Goal: Task Accomplishment & Management: Use online tool/utility

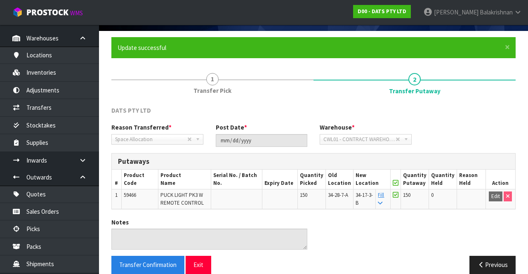
scroll to position [54, 0]
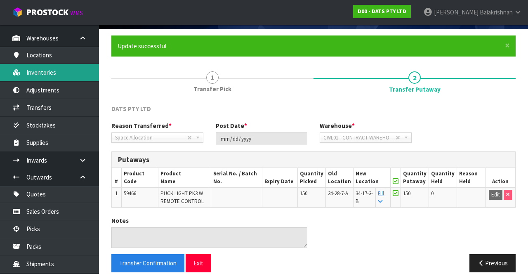
click at [71, 76] on link "Inventories" at bounding box center [49, 72] width 99 height 17
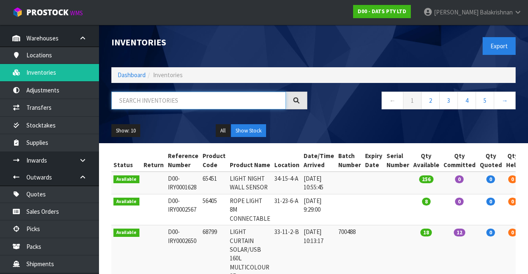
click at [167, 103] on input "text" at bounding box center [198, 100] width 174 height 18
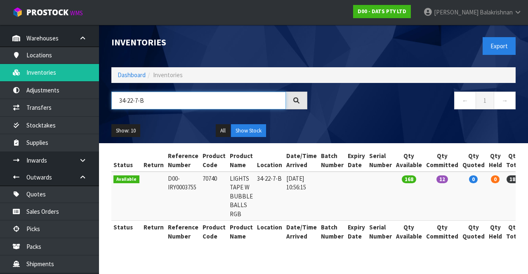
type input "34-22-7-B"
click at [461, 205] on td "0" at bounding box center [473, 195] width 26 height 49
copy td "70740"
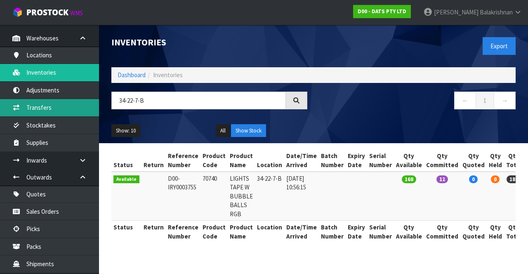
click at [25, 110] on link "Transfers" at bounding box center [49, 107] width 99 height 17
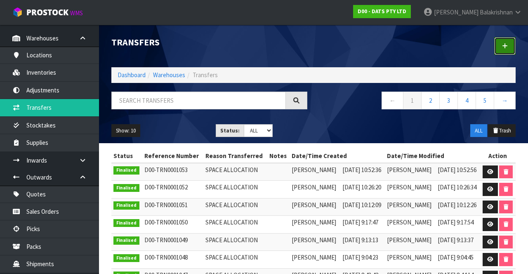
click at [503, 49] on link at bounding box center [504, 46] width 21 height 18
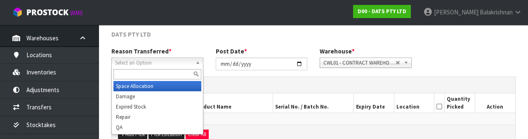
scroll to position [98, 0]
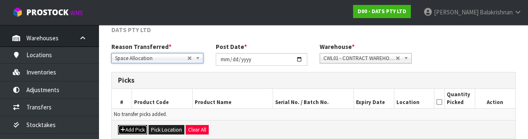
click at [130, 129] on button "Add Pick" at bounding box center [132, 130] width 29 height 10
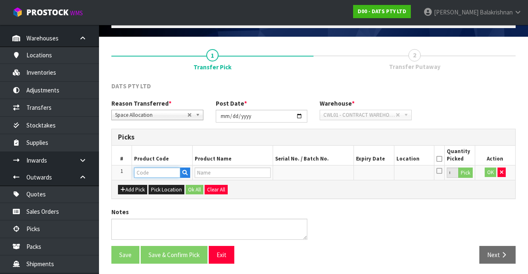
click at [162, 171] on input "text" at bounding box center [157, 172] width 46 height 10
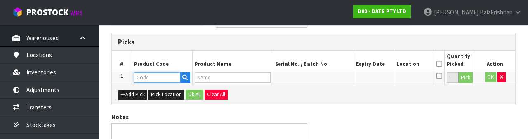
scroll to position [144, 0]
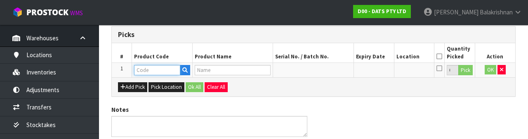
type input "70740"
type input "LIGHTS TAPE W BUBBLE BALLS RGB"
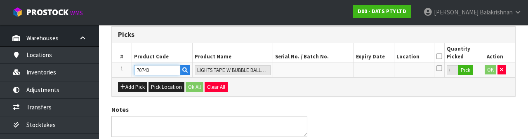
type input "70740"
click at [469, 68] on button "Pick" at bounding box center [465, 70] width 14 height 11
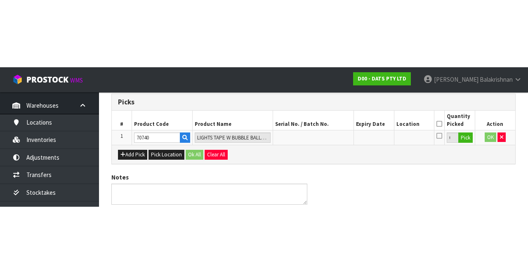
scroll to position [47, 0]
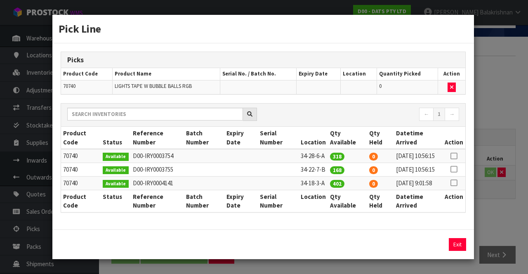
click at [454, 169] on icon at bounding box center [453, 169] width 7 height 0
click at [439, 251] on button "Assign Pick" at bounding box center [429, 244] width 34 height 13
type input "168"
click at [455, 251] on button "Exit" at bounding box center [456, 244] width 17 height 13
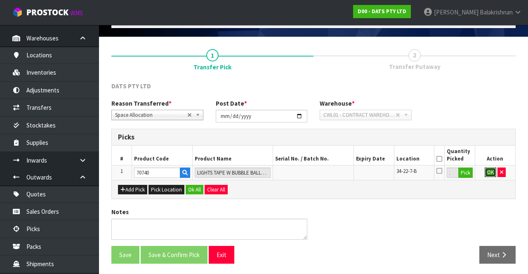
click at [485, 171] on button "OK" at bounding box center [490, 172] width 12 height 10
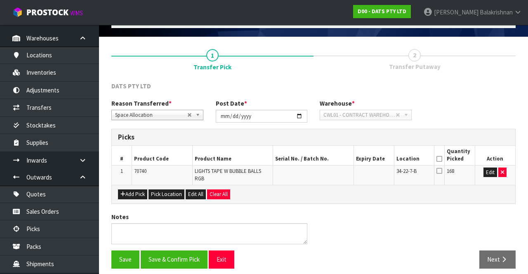
click at [441, 159] on icon at bounding box center [439, 159] width 6 height 0
click at [184, 250] on button "Save & Confirm Pick" at bounding box center [174, 259] width 67 height 18
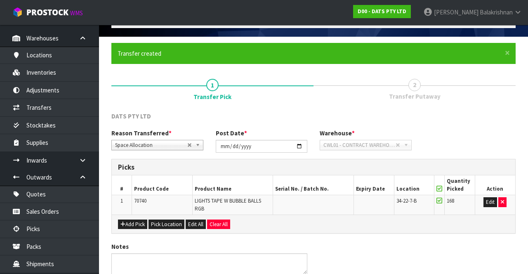
scroll to position [0, 0]
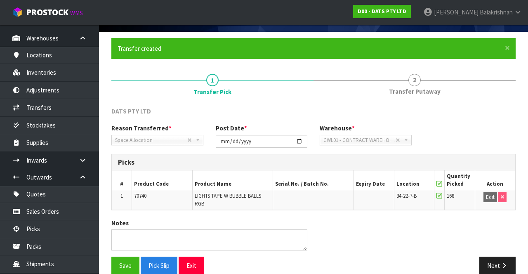
scroll to position [64, 0]
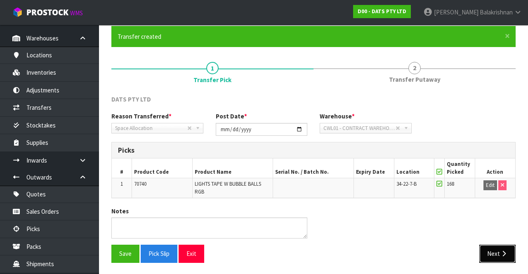
click at [494, 248] on button "Next" at bounding box center [497, 253] width 36 height 18
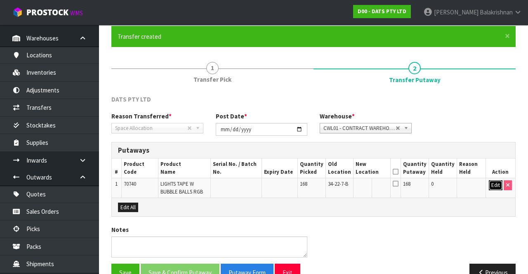
click at [490, 182] on button "Edit" at bounding box center [495, 185] width 14 height 10
click at [368, 182] on input "text" at bounding box center [367, 185] width 23 height 10
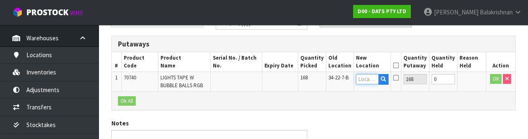
scroll to position [174, 0]
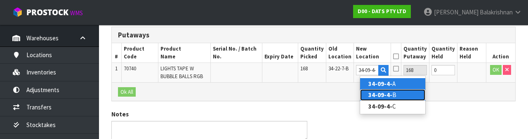
click at [390, 96] on link "34-09-4- B" at bounding box center [392, 94] width 65 height 11
type input "34-09-4-B"
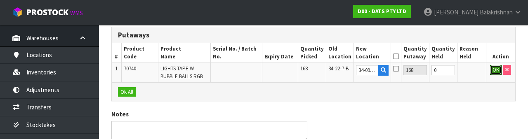
click at [493, 68] on button "OK" at bounding box center [496, 70] width 12 height 10
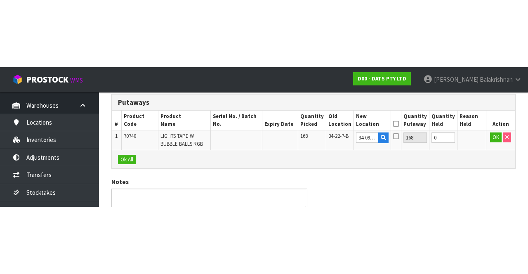
scroll to position [82, 0]
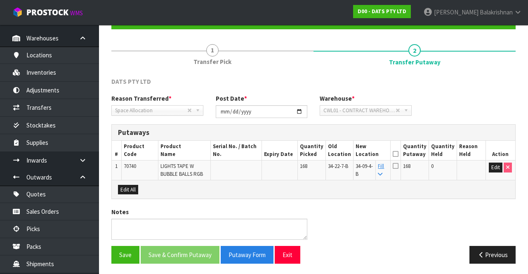
click at [401, 150] on th at bounding box center [395, 150] width 10 height 19
click at [398, 154] on icon at bounding box center [395, 154] width 6 height 0
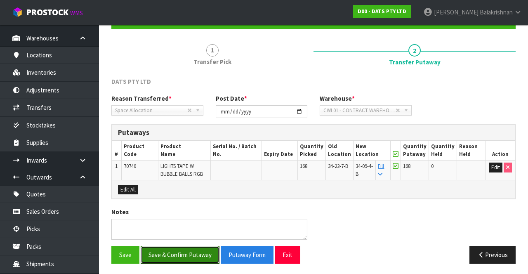
click at [171, 248] on button "Save & Confirm Putaway" at bounding box center [180, 255] width 79 height 18
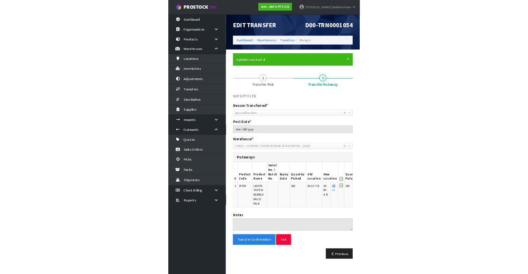
scroll to position [0, 0]
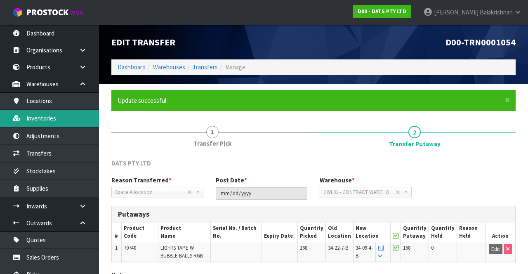
click at [56, 117] on link "Inventories" at bounding box center [49, 118] width 99 height 17
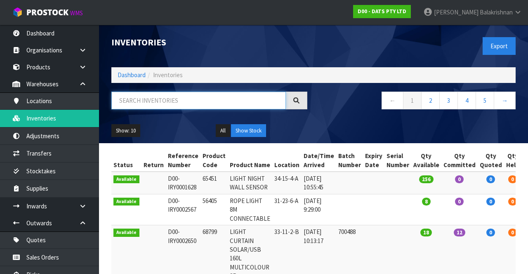
click at [231, 103] on input "text" at bounding box center [198, 100] width 174 height 18
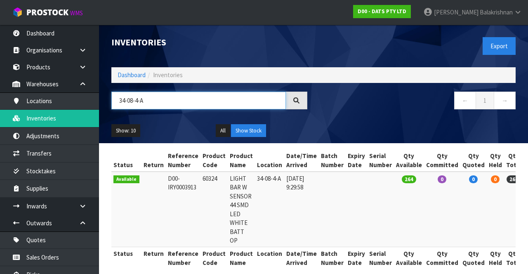
scroll to position [0, 13]
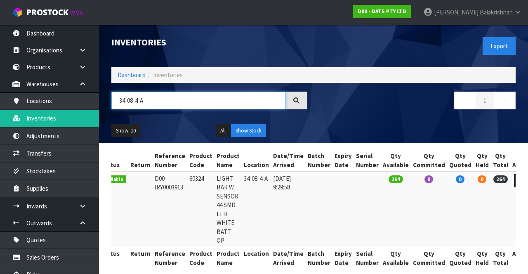
type input "34-08-4-A"
copy td "60324"
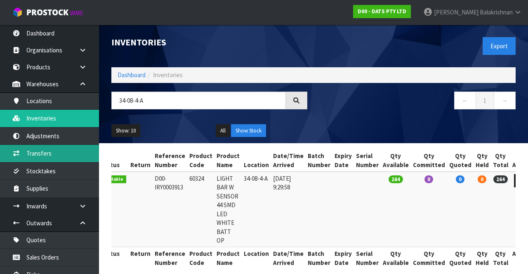
click at [55, 152] on link "Transfers" at bounding box center [49, 153] width 99 height 17
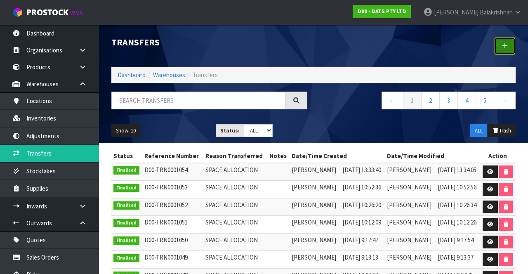
click at [502, 44] on icon at bounding box center [505, 46] width 6 height 6
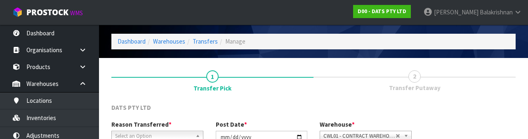
scroll to position [98, 0]
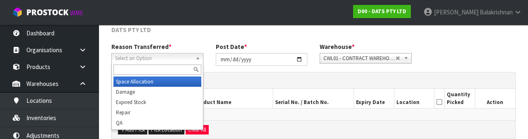
click at [172, 72] on input "text" at bounding box center [157, 70] width 88 height 10
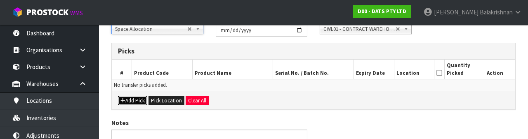
click at [135, 103] on button "Add Pick" at bounding box center [132, 101] width 29 height 10
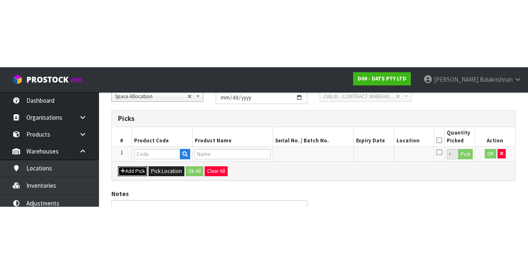
scroll to position [47, 0]
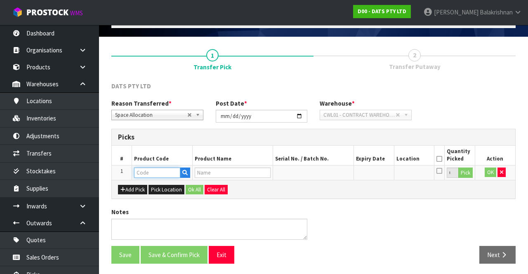
paste input "60324"
type input "60324"
type input "LIGHT BAR W SENSOR 44 SMD LED WHITE BATT OP"
type input "60324"
click at [469, 174] on button "Pick" at bounding box center [465, 172] width 14 height 11
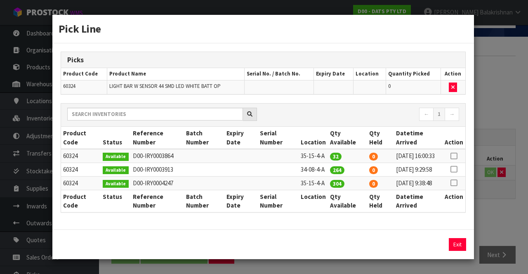
scroll to position [19, 0]
click at [454, 169] on icon at bounding box center [453, 169] width 7 height 0
click at [431, 250] on button "Assign Pick" at bounding box center [429, 244] width 34 height 13
type input "264"
click at [456, 244] on button "Exit" at bounding box center [456, 244] width 17 height 13
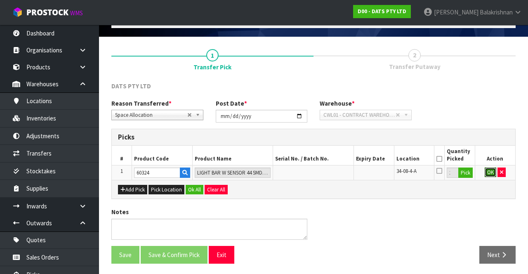
click at [485, 173] on button "OK" at bounding box center [490, 172] width 12 height 10
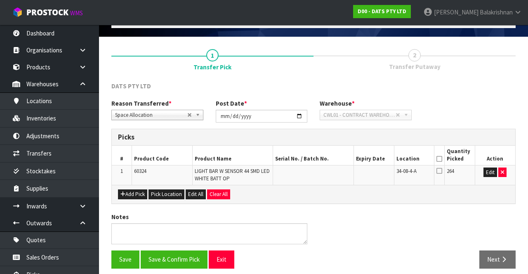
click at [439, 159] on icon at bounding box center [439, 159] width 6 height 0
click at [179, 256] on button "Save & Confirm Pick" at bounding box center [174, 259] width 67 height 18
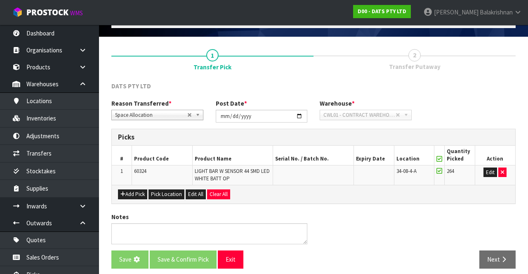
scroll to position [0, 0]
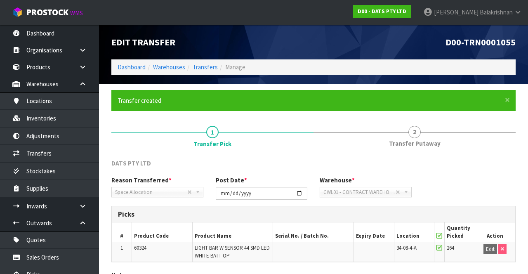
scroll to position [64, 0]
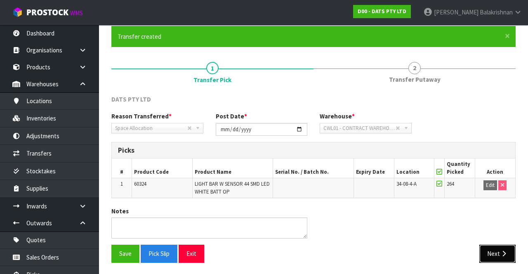
click at [493, 255] on button "Next" at bounding box center [497, 253] width 36 height 18
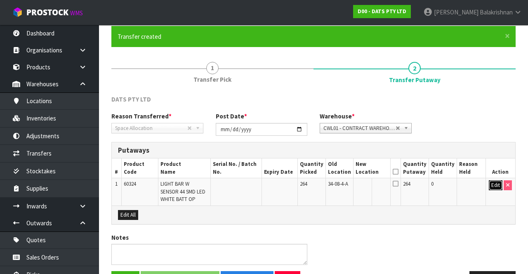
click at [495, 181] on button "Edit" at bounding box center [495, 185] width 14 height 10
click at [366, 184] on input "text" at bounding box center [367, 185] width 23 height 10
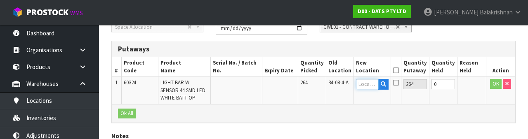
scroll to position [174, 0]
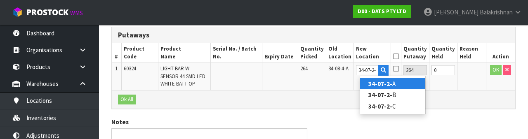
click at [407, 81] on link "34-07-2- A" at bounding box center [392, 83] width 65 height 11
type input "34-07-2-A"
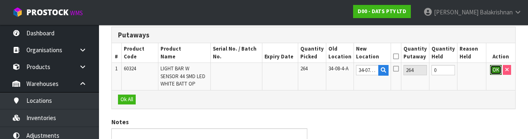
click at [493, 69] on button "OK" at bounding box center [496, 70] width 12 height 10
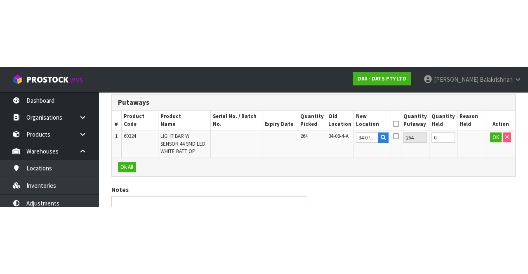
scroll to position [89, 0]
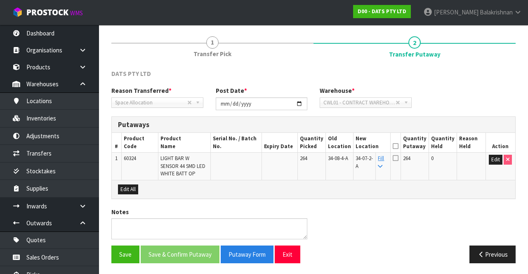
click at [398, 146] on icon at bounding box center [395, 146] width 6 height 0
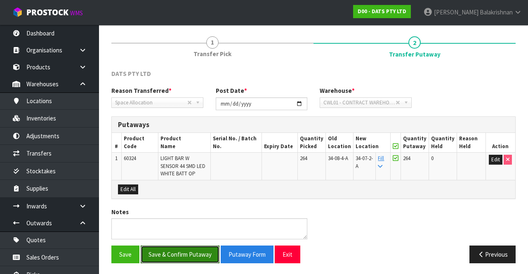
click at [181, 253] on button "Save & Confirm Putaway" at bounding box center [180, 254] width 79 height 18
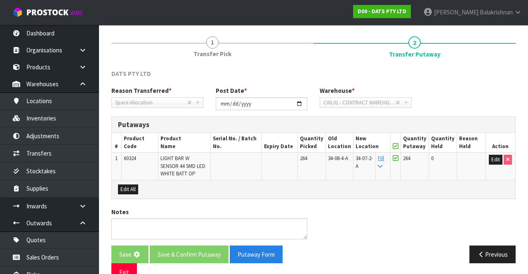
scroll to position [0, 0]
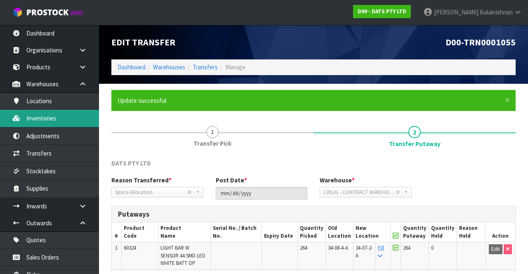
click at [47, 122] on link "Inventories" at bounding box center [49, 118] width 99 height 17
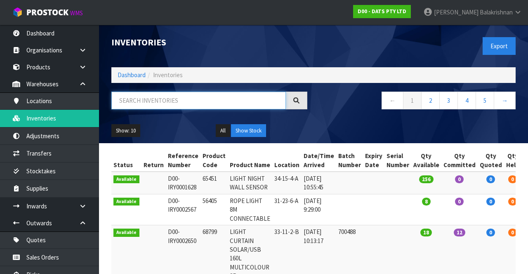
click at [135, 102] on input "text" at bounding box center [198, 100] width 174 height 18
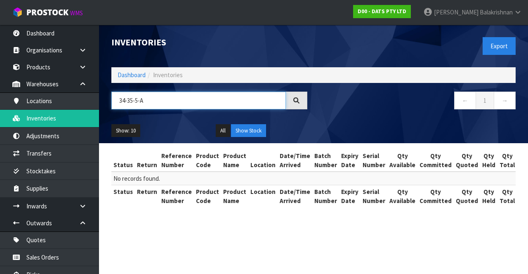
click at [130, 99] on input "34-35-5-A" at bounding box center [198, 100] width 174 height 18
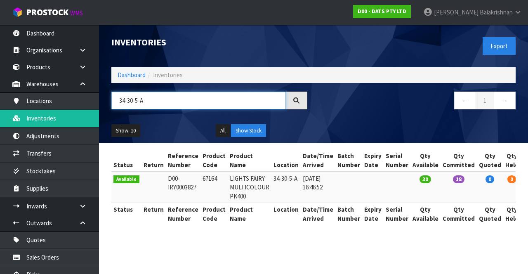
scroll to position [0, 4]
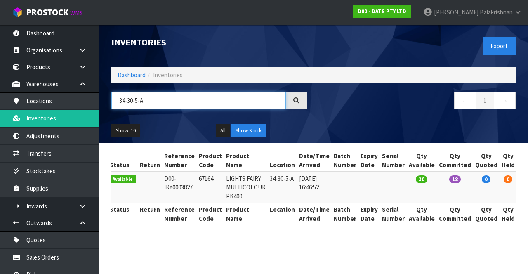
type input "34-30-5-A"
copy td "67164"
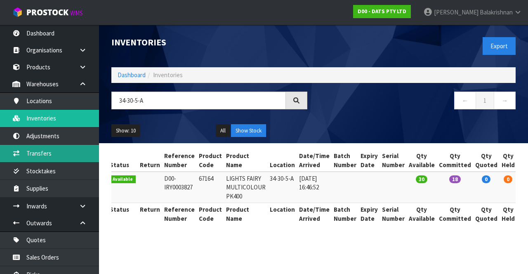
click at [56, 152] on link "Transfers" at bounding box center [49, 153] width 99 height 17
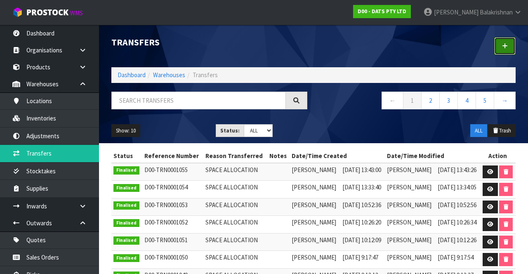
click at [506, 48] on icon at bounding box center [505, 46] width 6 height 6
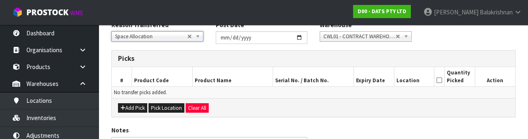
scroll to position [120, 0]
click at [130, 96] on td "No transfer picks added." at bounding box center [313, 93] width 403 height 12
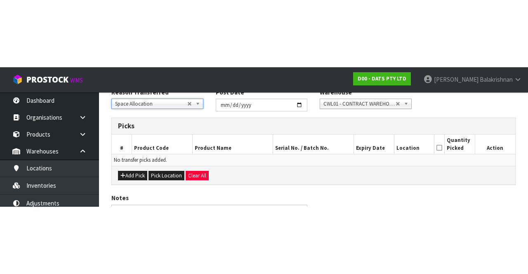
scroll to position [45, 0]
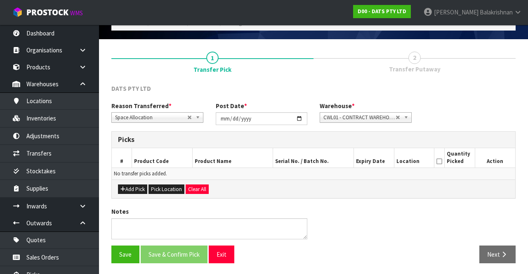
click at [136, 102] on label "Reason Transferred *" at bounding box center [141, 105] width 60 height 9
click at [137, 186] on button "Add Pick" at bounding box center [132, 189] width 29 height 10
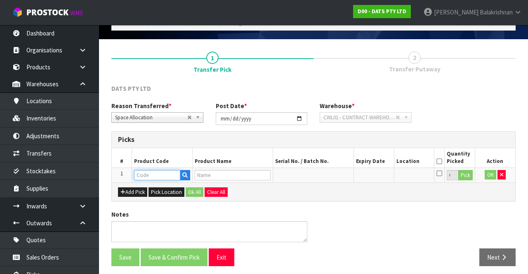
click at [151, 171] on input "text" at bounding box center [157, 175] width 46 height 10
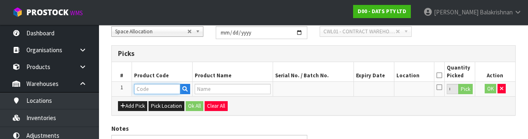
scroll to position [144, 0]
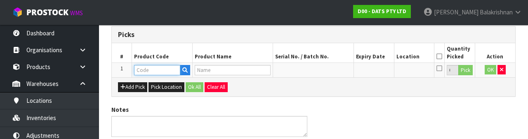
type input "67164"
type input "LIGHTS FAIRY MULTICOLOUR PK400"
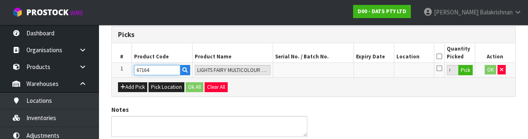
type input "67164"
click at [466, 73] on button "Pick" at bounding box center [465, 70] width 14 height 11
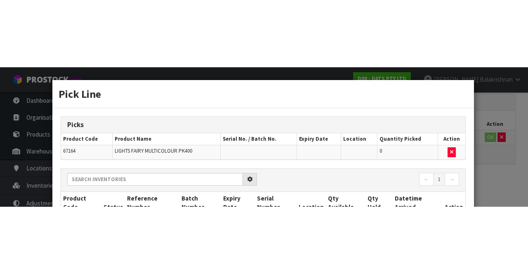
scroll to position [47, 0]
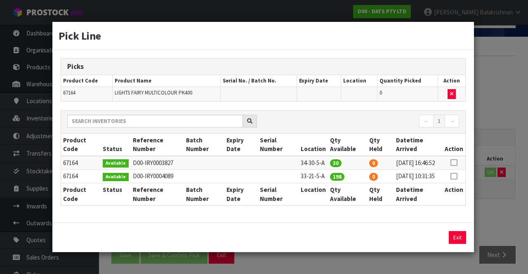
click at [453, 144] on th "Action" at bounding box center [453, 145] width 23 height 22
click at [455, 162] on icon at bounding box center [453, 162] width 7 height 0
click at [427, 244] on button "Assign Pick" at bounding box center [429, 237] width 34 height 13
type input "30"
click at [457, 240] on button "Exit" at bounding box center [456, 237] width 17 height 13
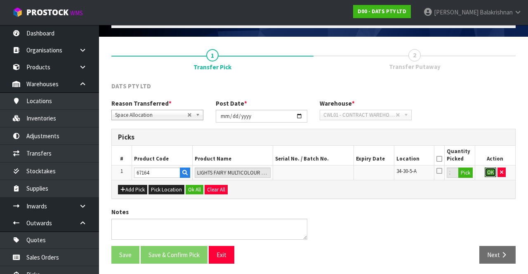
click at [492, 170] on button "OK" at bounding box center [490, 172] width 12 height 10
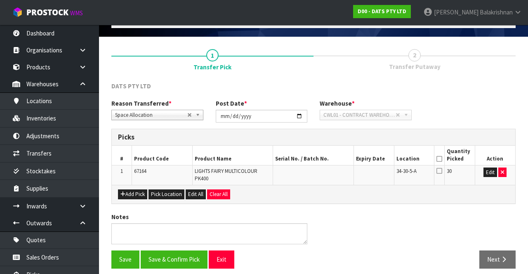
click at [439, 159] on icon at bounding box center [439, 159] width 6 height 0
click at [176, 253] on button "Save & Confirm Pick" at bounding box center [174, 259] width 67 height 18
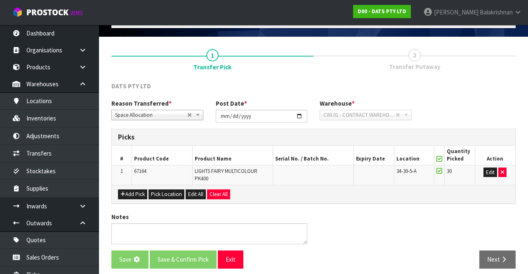
scroll to position [0, 0]
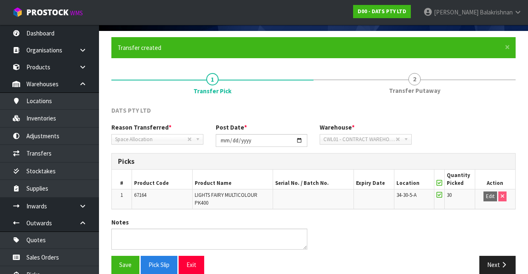
scroll to position [64, 0]
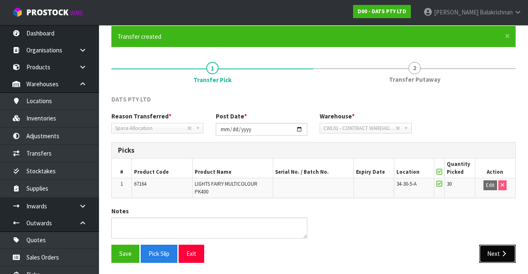
click at [494, 248] on button "Next" at bounding box center [497, 253] width 36 height 18
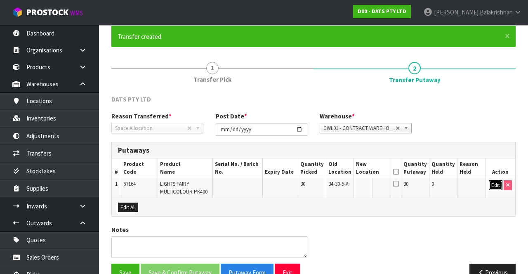
click at [495, 181] on button "Edit" at bounding box center [495, 185] width 14 height 10
click at [369, 182] on input "text" at bounding box center [367, 185] width 23 height 10
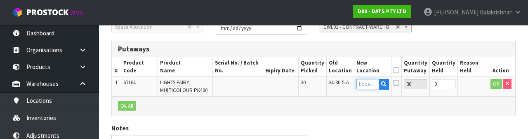
scroll to position [174, 0]
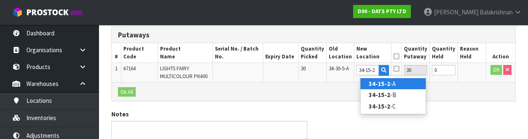
click at [407, 84] on link "34-15-2 -A" at bounding box center [392, 83] width 65 height 11
type input "34-15-2-A"
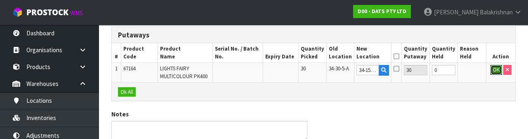
click at [495, 69] on button "OK" at bounding box center [496, 70] width 12 height 10
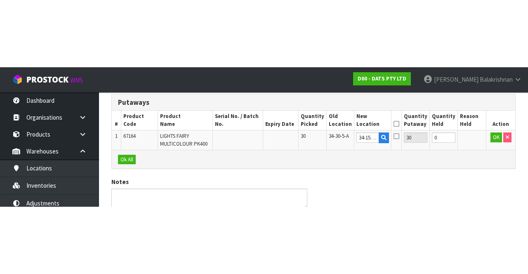
scroll to position [82, 0]
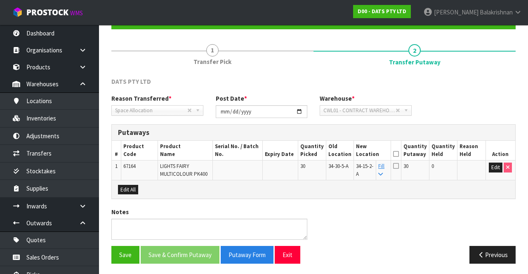
click at [399, 154] on icon at bounding box center [396, 154] width 6 height 0
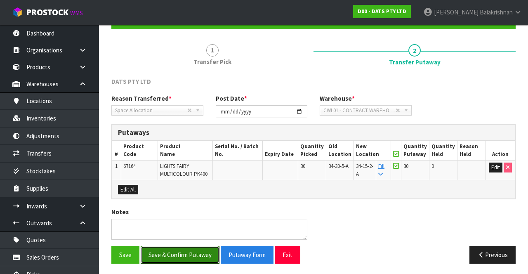
click at [185, 250] on button "Save & Confirm Putaway" at bounding box center [180, 255] width 79 height 18
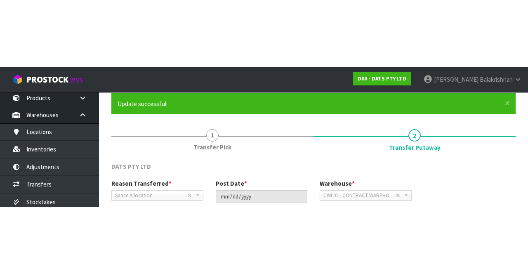
scroll to position [64, 0]
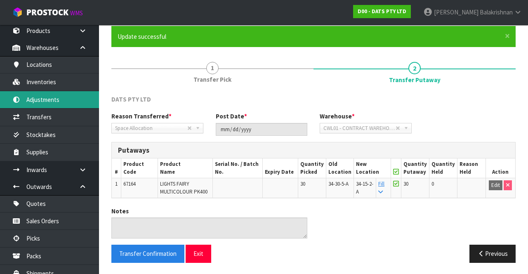
click at [49, 105] on link "Adjustments" at bounding box center [49, 99] width 99 height 17
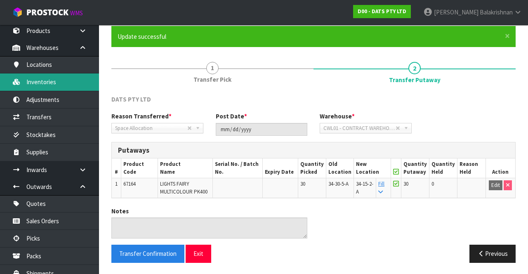
click at [54, 81] on link "Inventories" at bounding box center [49, 81] width 99 height 17
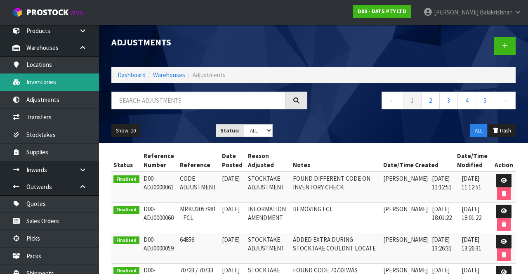
click at [64, 84] on link "Inventories" at bounding box center [49, 81] width 99 height 17
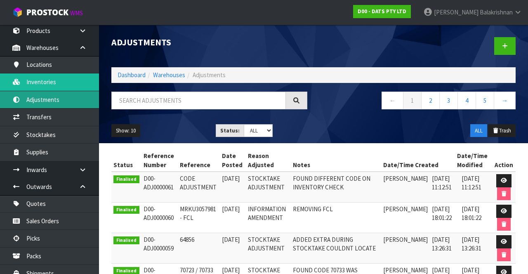
click at [56, 106] on link "Adjustments" at bounding box center [49, 99] width 99 height 17
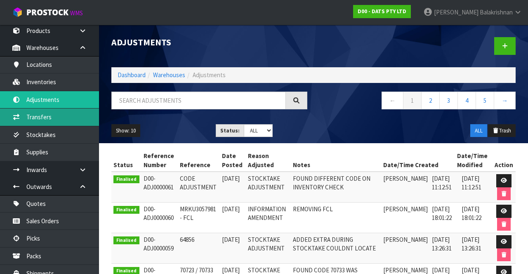
click at [54, 117] on link "Transfers" at bounding box center [49, 116] width 99 height 17
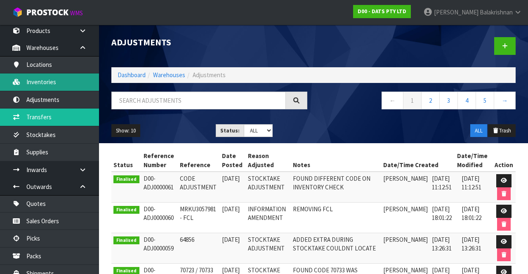
click at [59, 83] on link "Inventories" at bounding box center [49, 81] width 99 height 17
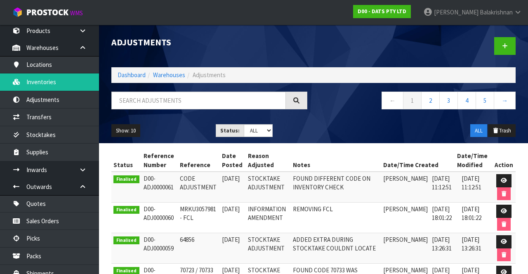
click at [479, 14] on span "Balakrishnan" at bounding box center [495, 12] width 33 height 8
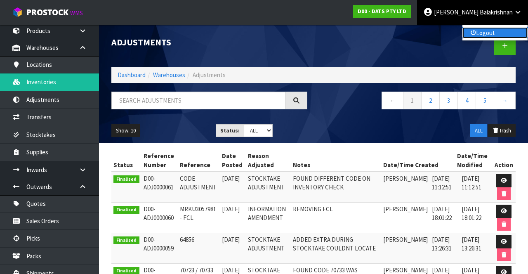
click at [492, 37] on link "Logout" at bounding box center [494, 32] width 65 height 11
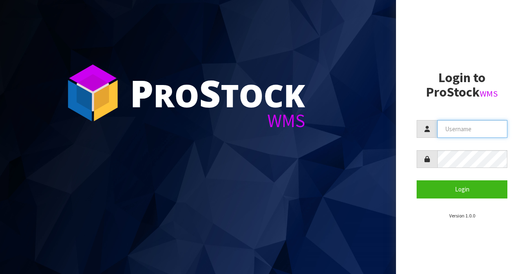
click at [466, 128] on input "text" at bounding box center [472, 129] width 70 height 18
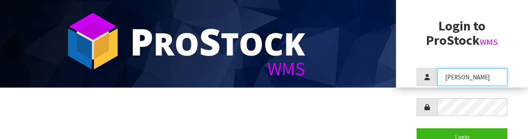
scroll to position [51, 0]
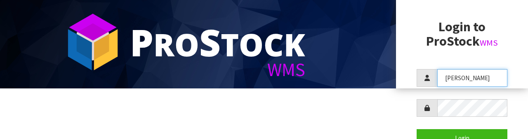
type input "[PERSON_NAME]"
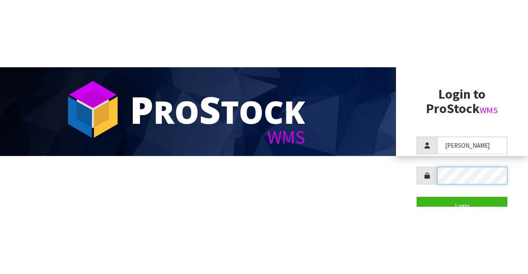
scroll to position [0, 0]
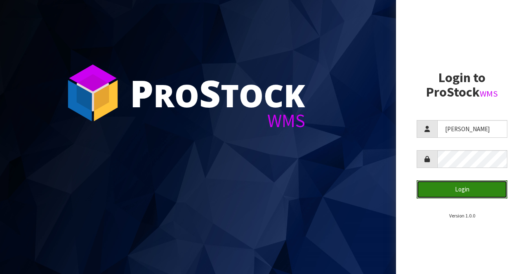
click at [469, 191] on button "Login" at bounding box center [461, 189] width 91 height 18
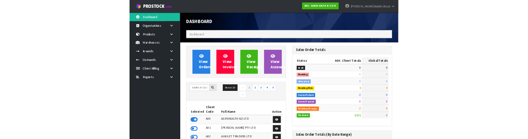
scroll to position [647, 208]
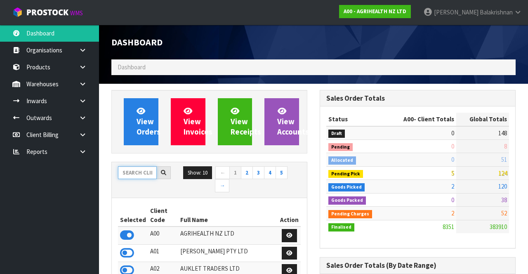
click at [145, 169] on input "text" at bounding box center [137, 172] width 39 height 13
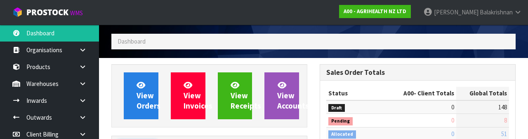
scroll to position [97, 0]
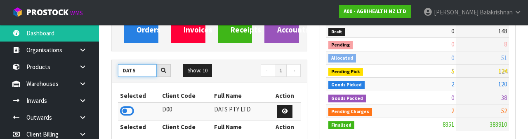
type input "DATS"
click at [124, 109] on icon at bounding box center [127, 111] width 14 height 12
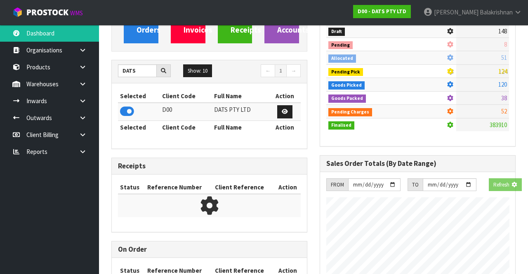
scroll to position [511, 208]
click at [79, 87] on link at bounding box center [86, 83] width 26 height 17
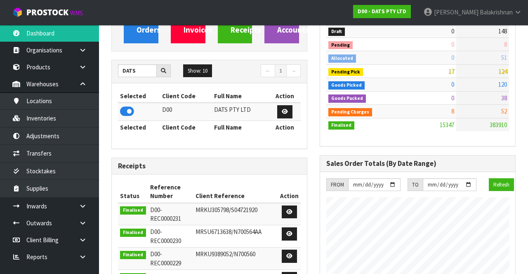
scroll to position [682, 208]
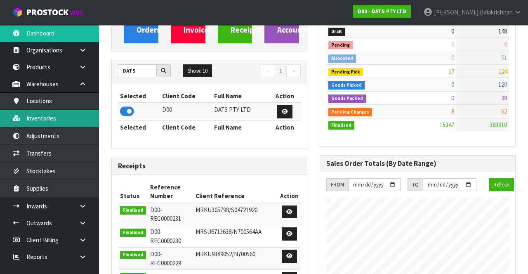
click at [60, 120] on link "Inventories" at bounding box center [49, 118] width 99 height 17
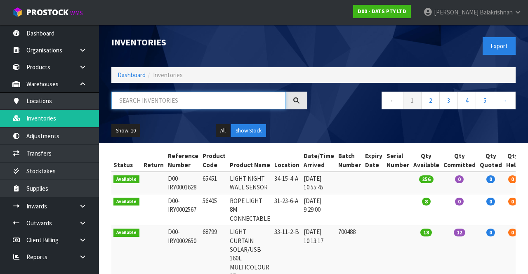
click at [185, 103] on input "text" at bounding box center [198, 100] width 174 height 18
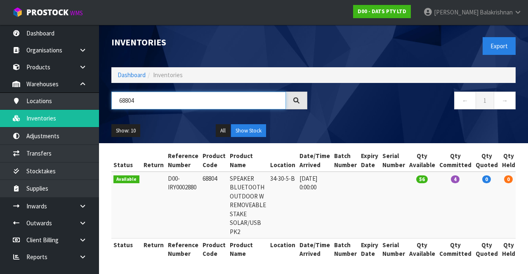
scroll to position [0, 0]
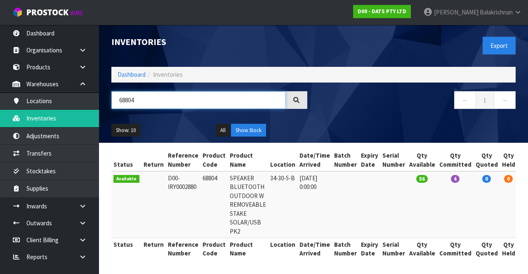
type input "68804"
click at [415, 134] on div "Show: 10 5 10 25 50 All Show Stock" at bounding box center [313, 130] width 416 height 26
copy td "68804"
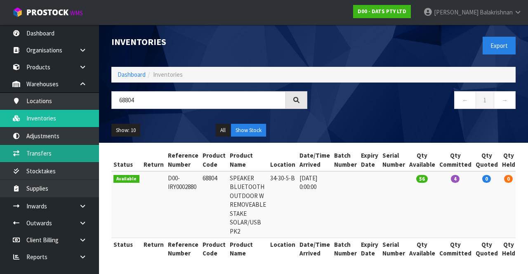
click at [56, 153] on link "Transfers" at bounding box center [49, 153] width 99 height 17
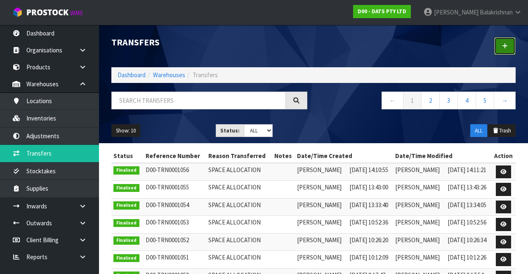
click at [503, 43] on icon at bounding box center [505, 46] width 6 height 6
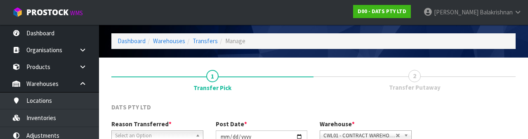
scroll to position [98, 0]
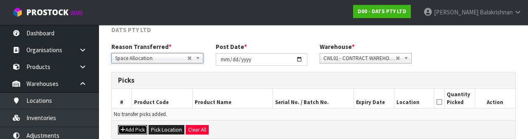
click at [136, 128] on button "Add Pick" at bounding box center [132, 130] width 29 height 10
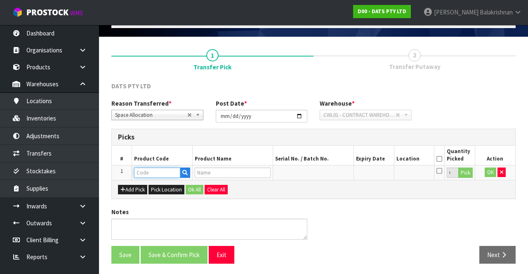
click at [159, 169] on input "text" at bounding box center [157, 172] width 46 height 10
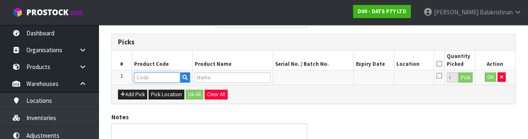
scroll to position [144, 0]
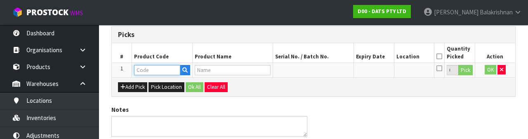
type input "68804"
type input "SPEAKER BLUETOOTH OUTDOOR W REMOVEABLE STAKE SOLAR/USB PK2"
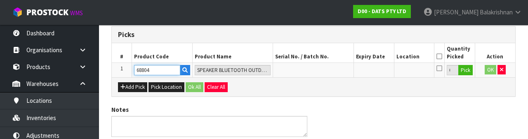
type input "68804"
click at [467, 74] on button "Pick" at bounding box center [465, 70] width 14 height 11
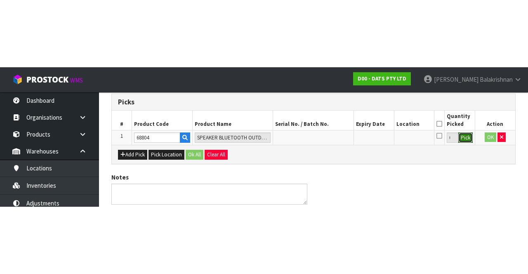
scroll to position [47, 0]
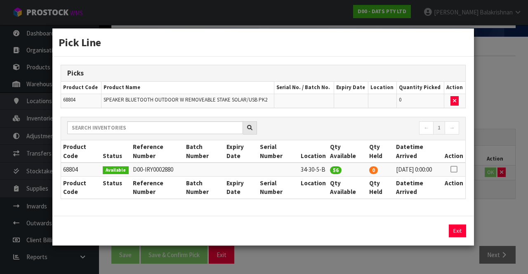
click at [454, 169] on icon at bounding box center [453, 169] width 7 height 0
click at [433, 235] on button "Assign Pick" at bounding box center [429, 230] width 34 height 13
type input "56"
click at [460, 233] on button "Exit" at bounding box center [456, 230] width 17 height 13
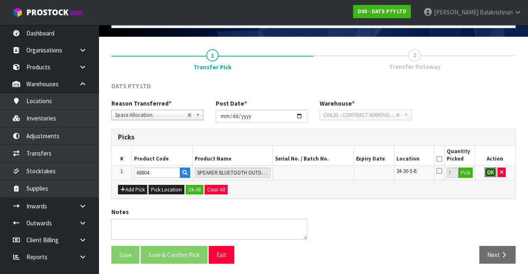
click at [486, 171] on button "OK" at bounding box center [490, 172] width 12 height 10
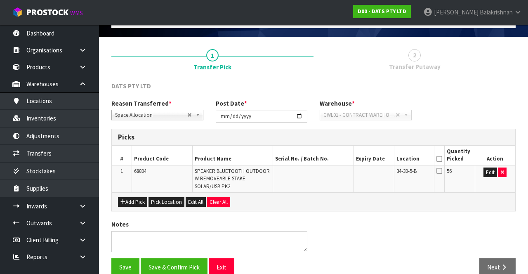
click at [440, 159] on icon at bounding box center [439, 159] width 6 height 0
click at [179, 265] on button "Save & Confirm Pick" at bounding box center [174, 267] width 67 height 18
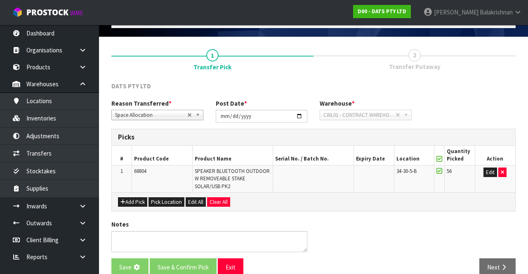
scroll to position [0, 0]
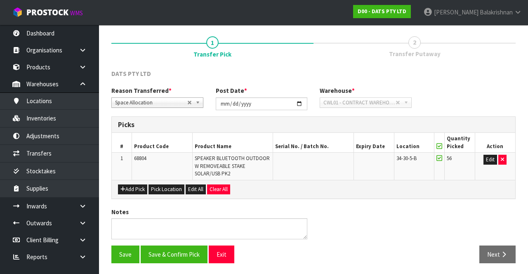
scroll to position [71, 0]
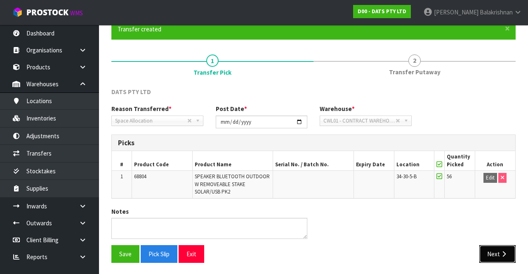
click at [495, 251] on button "Next" at bounding box center [497, 254] width 36 height 18
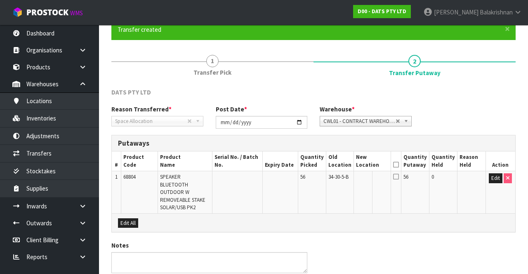
scroll to position [97, 0]
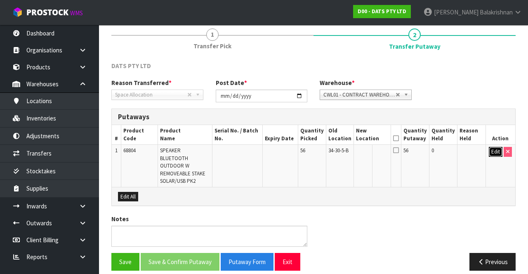
click at [494, 152] on button "Edit" at bounding box center [495, 152] width 14 height 10
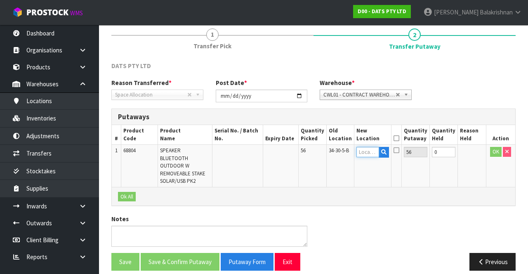
click at [373, 149] on input "text" at bounding box center [367, 152] width 23 height 10
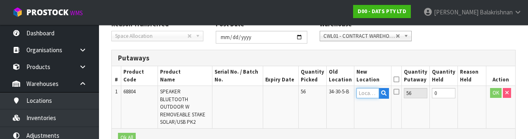
scroll to position [174, 0]
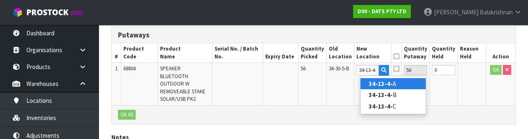
click at [394, 84] on link "34-13-4- A" at bounding box center [392, 83] width 65 height 11
type input "34-13-4-A"
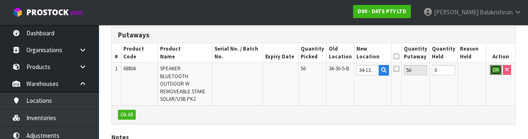
click at [492, 73] on button "OK" at bounding box center [496, 70] width 12 height 10
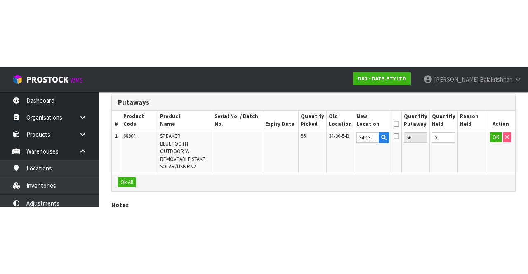
scroll to position [97, 0]
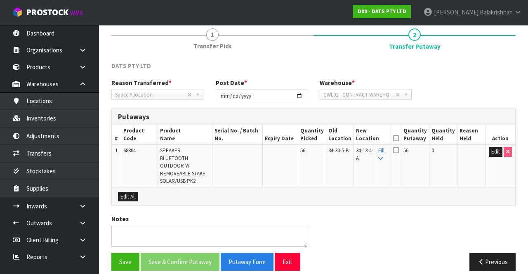
click at [399, 138] on icon at bounding box center [396, 138] width 6 height 0
click at [185, 253] on button "Save & Confirm Putaway" at bounding box center [180, 262] width 79 height 18
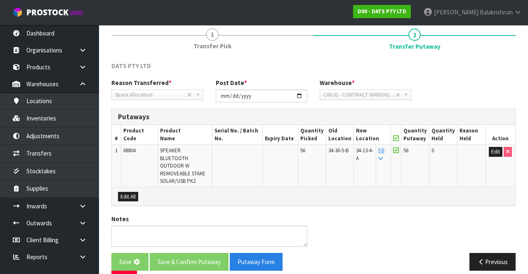
scroll to position [0, 0]
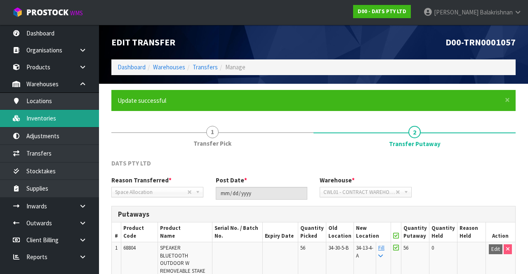
click at [59, 119] on link "Inventories" at bounding box center [49, 118] width 99 height 17
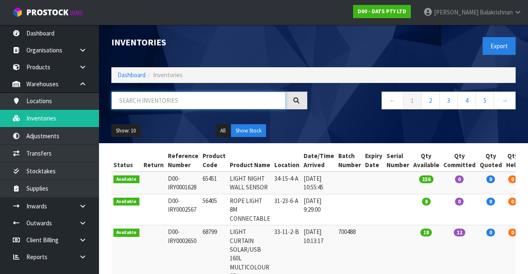
click at [211, 101] on input "text" at bounding box center [198, 100] width 174 height 18
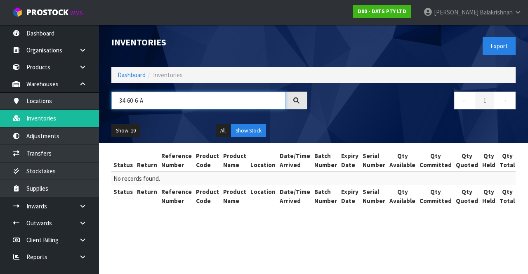
click at [125, 98] on input "34-60-6-A" at bounding box center [198, 100] width 174 height 18
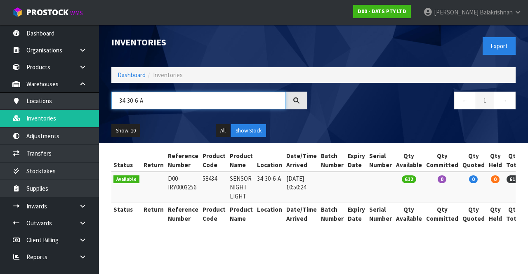
click at [153, 97] on input "34-30-6-A" at bounding box center [198, 100] width 174 height 18
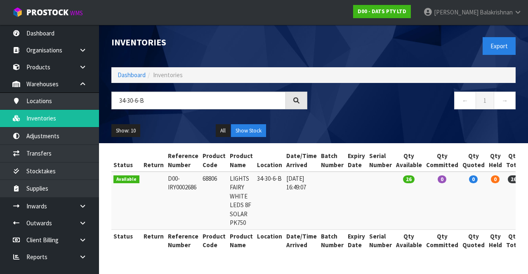
copy td "68806"
click at [188, 101] on input "34-30-6-B" at bounding box center [198, 100] width 174 height 18
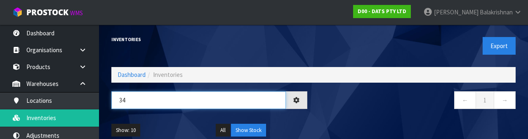
type input "3"
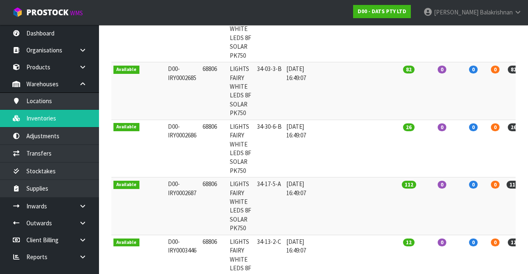
scroll to position [339, 0]
type input "68806"
copy td "68806"
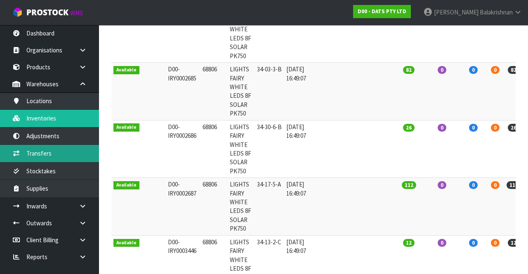
click at [22, 151] on link "Transfers" at bounding box center [49, 153] width 99 height 17
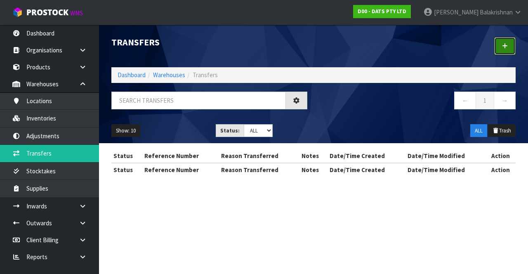
click at [510, 53] on link at bounding box center [504, 46] width 21 height 18
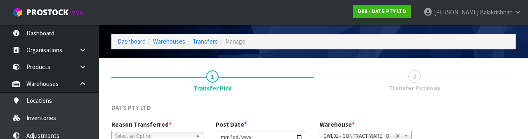
scroll to position [98, 0]
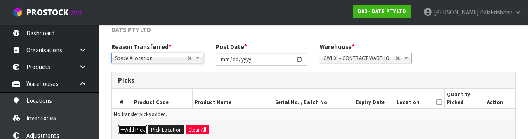
click at [136, 128] on button "Add Pick" at bounding box center [132, 130] width 29 height 10
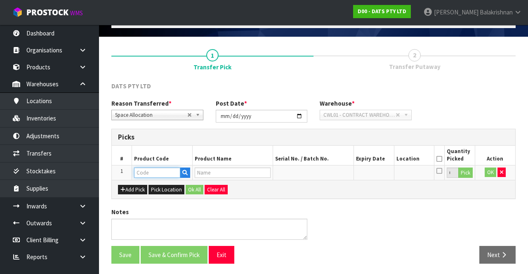
click at [153, 167] on input "text" at bounding box center [157, 172] width 46 height 10
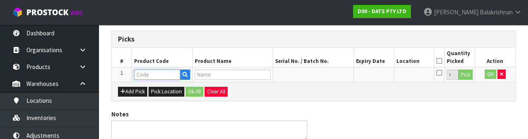
scroll to position [144, 0]
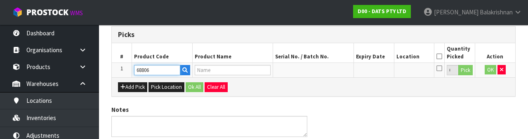
type input "68806"
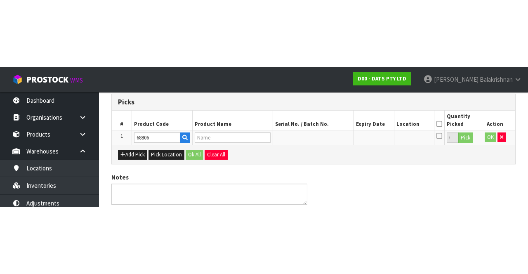
scroll to position [47, 0]
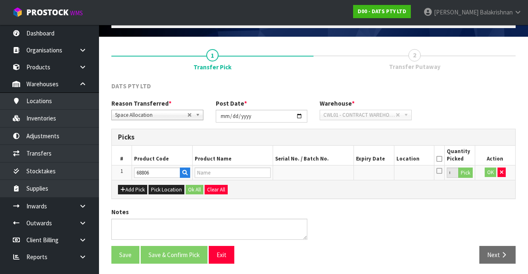
type input "LIGHTS FAIRY WHITE LEDS 8F SOLAR PK750"
click at [466, 167] on button "Pick" at bounding box center [465, 172] width 14 height 11
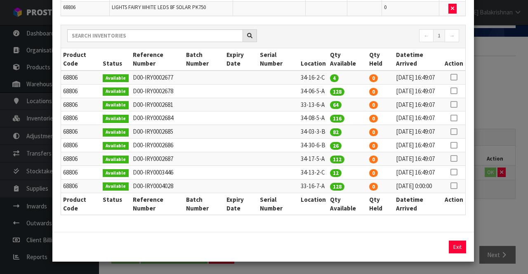
scroll to position [77, 0]
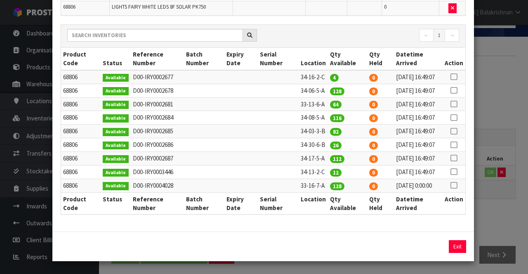
click at [456, 152] on td at bounding box center [453, 145] width 23 height 14
click at [454, 145] on icon at bounding box center [453, 145] width 7 height 0
click at [427, 249] on button "Assign Pick" at bounding box center [429, 246] width 34 height 13
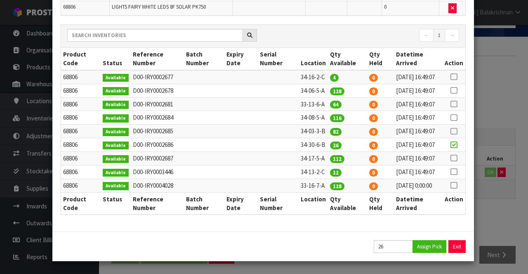
type input "26"
click at [455, 246] on button "Exit" at bounding box center [456, 246] width 17 height 13
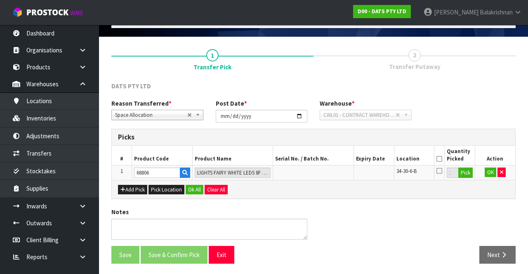
click at [487, 181] on div "Add Pick Pick Location Ok All Clear All" at bounding box center [313, 189] width 403 height 19
click at [486, 170] on button "OK" at bounding box center [490, 172] width 12 height 10
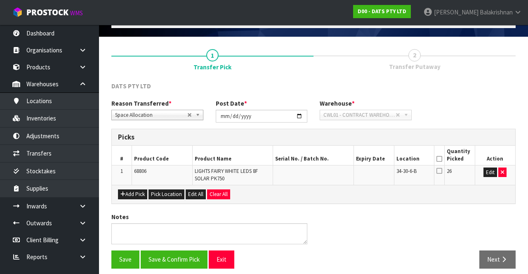
click at [441, 159] on icon at bounding box center [439, 159] width 6 height 0
click at [167, 260] on button "Save & Confirm Pick" at bounding box center [174, 259] width 67 height 18
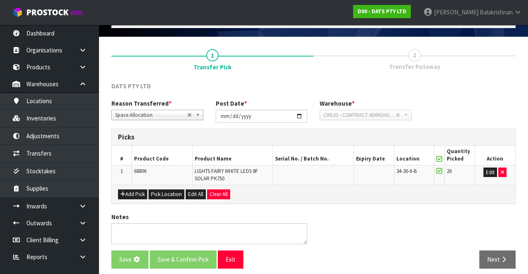
scroll to position [0, 0]
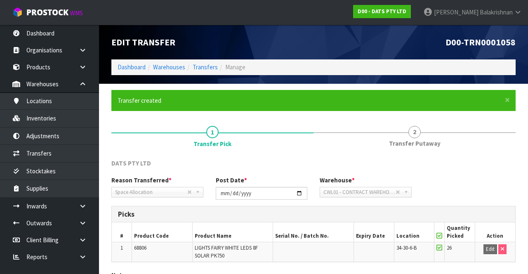
scroll to position [64, 0]
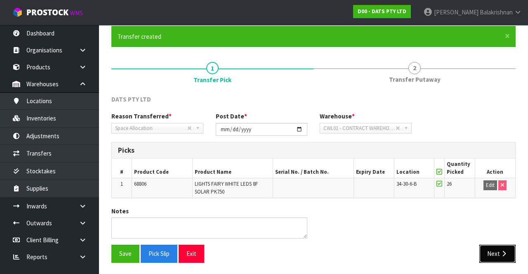
click at [500, 247] on button "Next" at bounding box center [497, 253] width 36 height 18
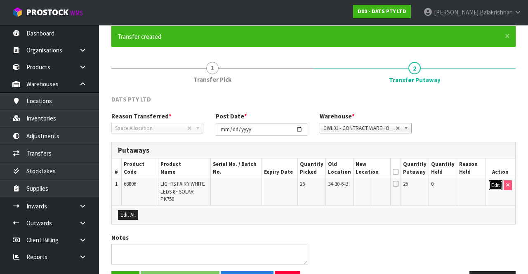
click at [490, 188] on button "Edit" at bounding box center [495, 185] width 14 height 10
click at [372, 187] on input "text" at bounding box center [367, 185] width 23 height 10
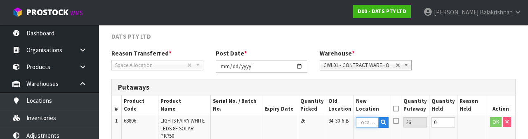
scroll to position [174, 0]
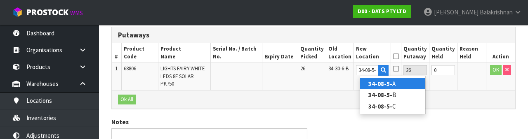
click at [385, 85] on strong "34-08-5-" at bounding box center [380, 84] width 24 height 8
type input "34-08-5-A"
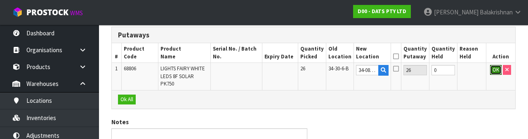
click at [492, 73] on button "OK" at bounding box center [496, 70] width 12 height 10
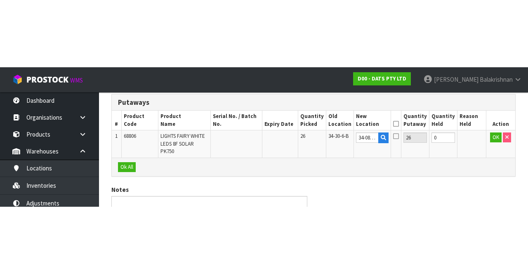
scroll to position [82, 0]
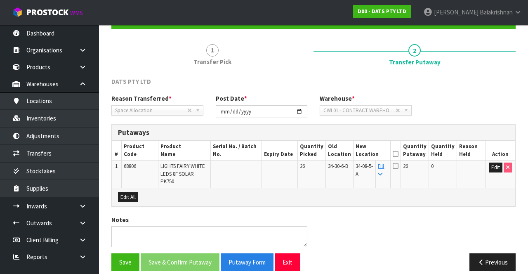
click at [398, 154] on icon at bounding box center [395, 154] width 6 height 0
click at [195, 255] on button "Save & Confirm Putaway" at bounding box center [180, 262] width 79 height 18
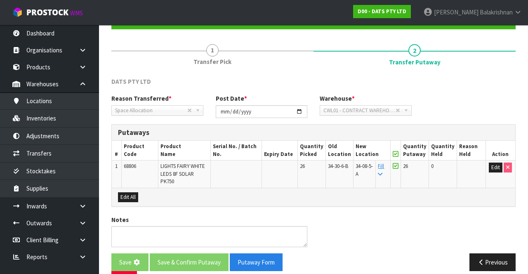
scroll to position [0, 0]
